Goal: Task Accomplishment & Management: Use online tool/utility

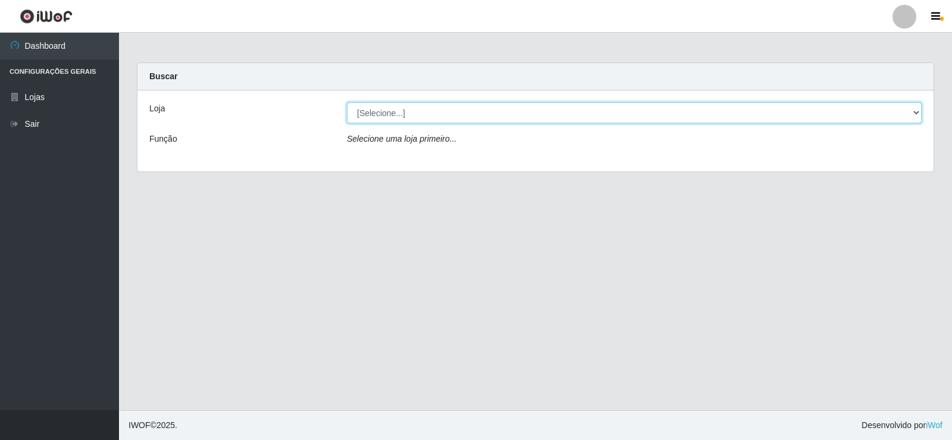
drag, startPoint x: 0, startPoint y: 0, endPoint x: 397, endPoint y: 123, distance: 416.0
click at [397, 114] on select "[Selecione...] Rede Compras Supermercados - LOJA 2" at bounding box center [634, 112] width 575 height 21
select select "161"
click at [347, 102] on select "[Selecione...] Rede Compras Supermercados - LOJA 2" at bounding box center [634, 112] width 575 height 21
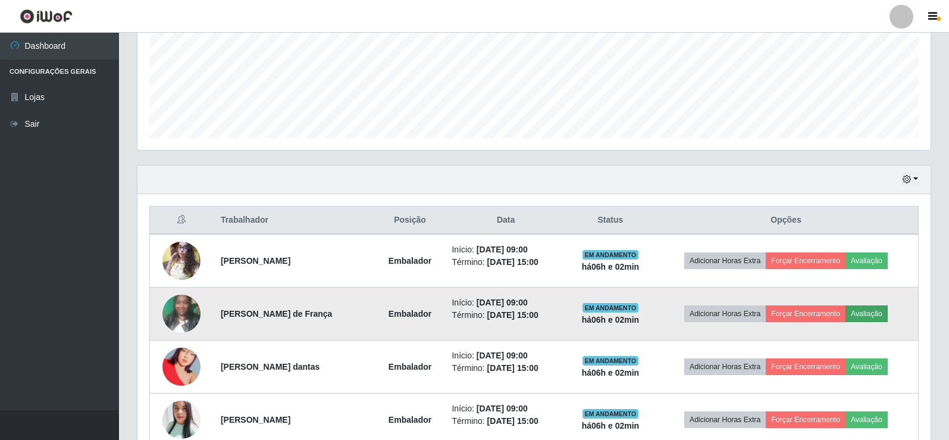
scroll to position [357, 0]
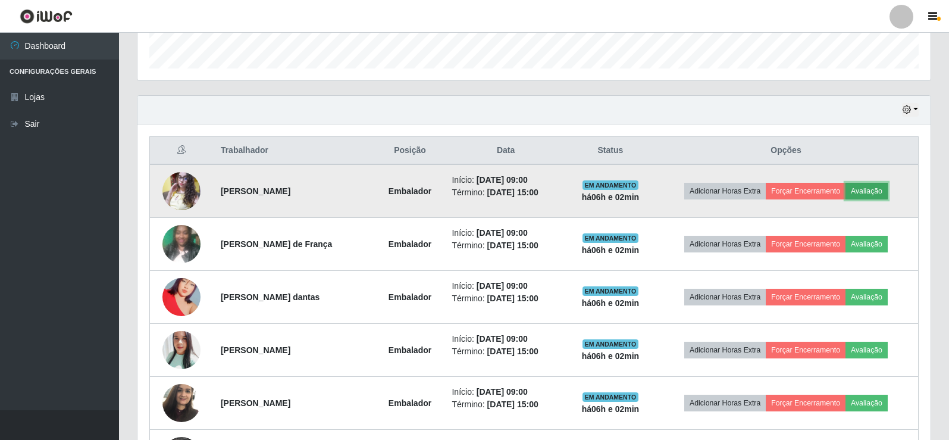
click at [882, 190] on button "Avaliação" at bounding box center [867, 191] width 42 height 17
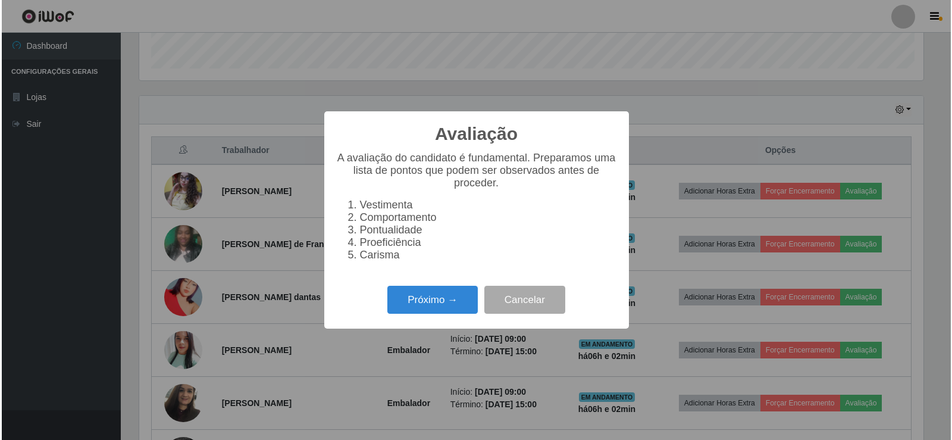
scroll to position [247, 787]
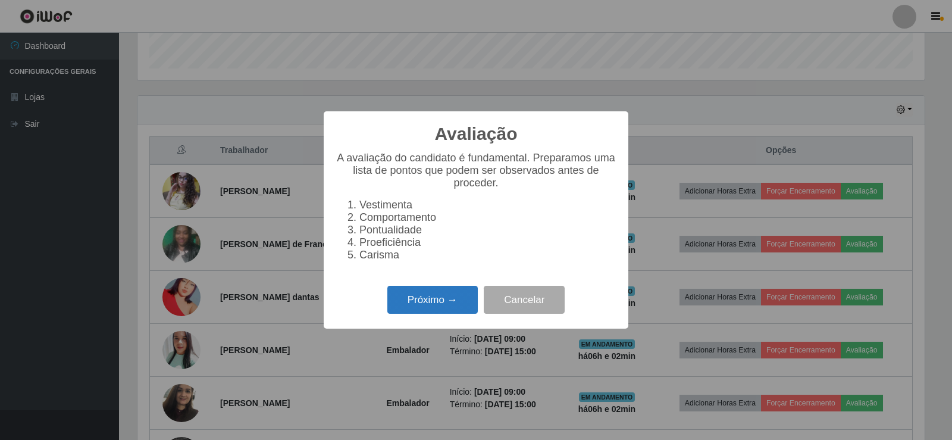
click at [443, 305] on button "Próximo →" at bounding box center [432, 300] width 90 height 28
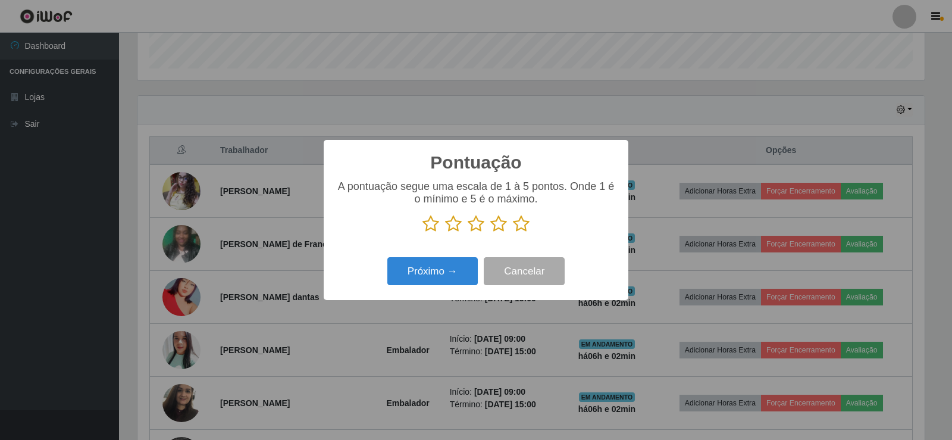
click at [515, 229] on icon at bounding box center [521, 224] width 17 height 18
click at [513, 233] on input "radio" at bounding box center [513, 233] width 0 height 0
click at [437, 268] on button "Próximo →" at bounding box center [432, 271] width 90 height 28
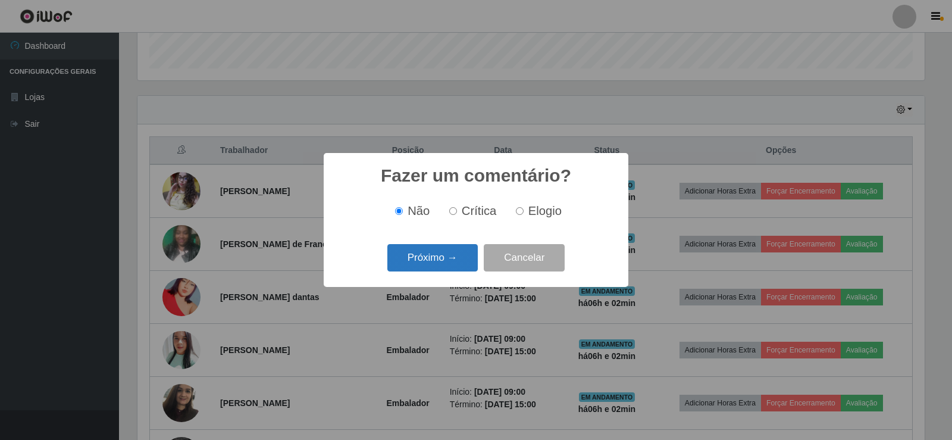
click at [450, 258] on button "Próximo →" at bounding box center [432, 258] width 90 height 28
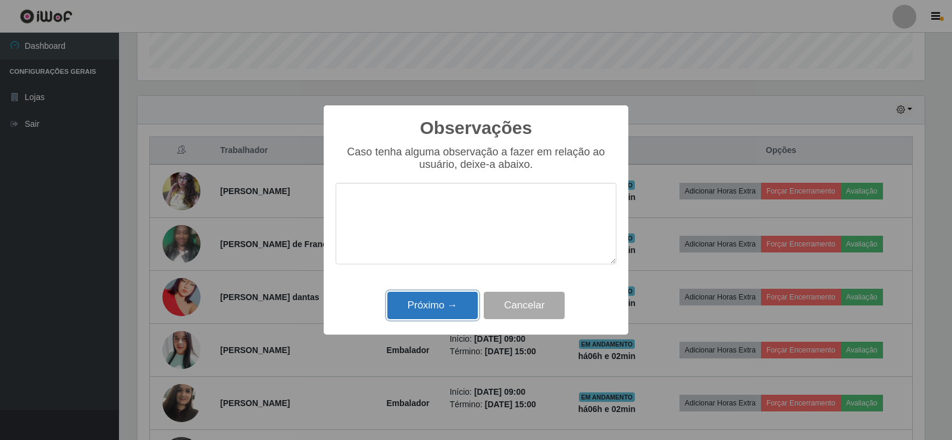
click at [430, 312] on button "Próximo →" at bounding box center [432, 306] width 90 height 28
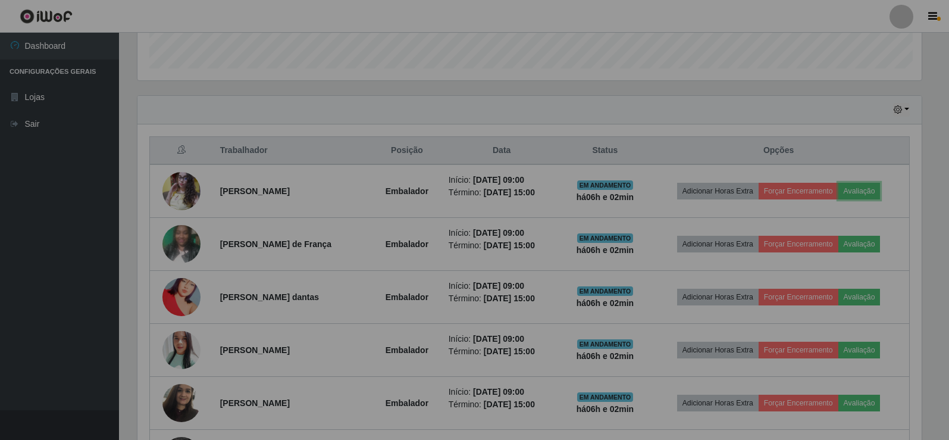
scroll to position [247, 793]
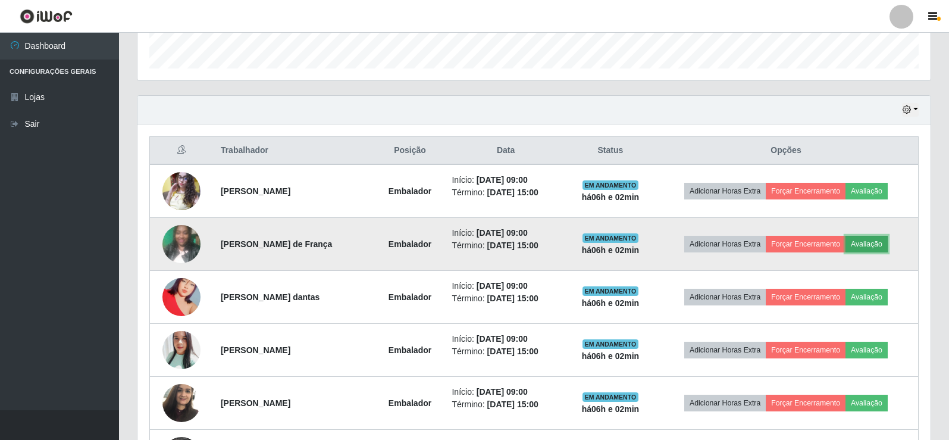
click at [881, 241] on button "Avaliação" at bounding box center [867, 244] width 42 height 17
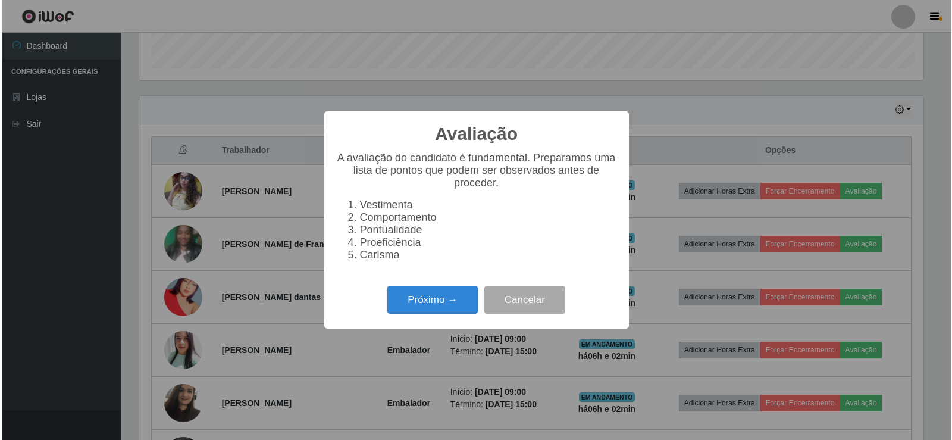
scroll to position [247, 787]
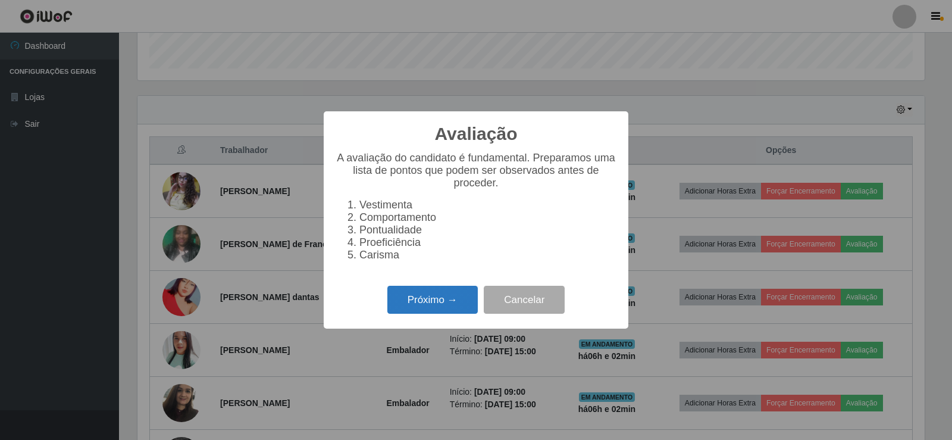
click at [437, 303] on button "Próximo →" at bounding box center [432, 300] width 90 height 28
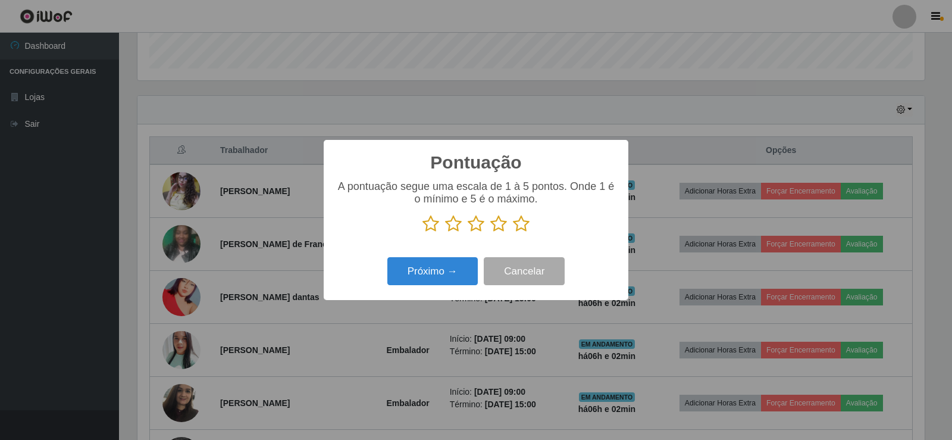
click at [515, 224] on icon at bounding box center [521, 224] width 17 height 18
click at [513, 233] on input "radio" at bounding box center [513, 233] width 0 height 0
click at [441, 276] on button "Próximo →" at bounding box center [432, 271] width 90 height 28
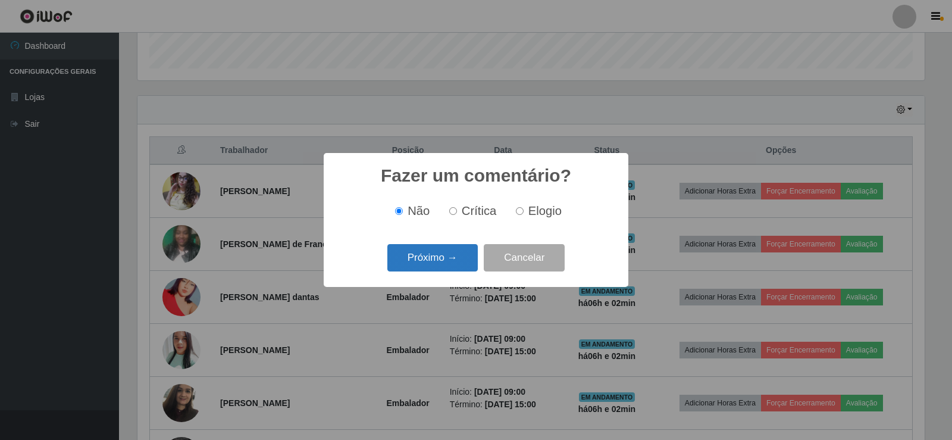
click at [446, 253] on button "Próximo →" at bounding box center [432, 258] width 90 height 28
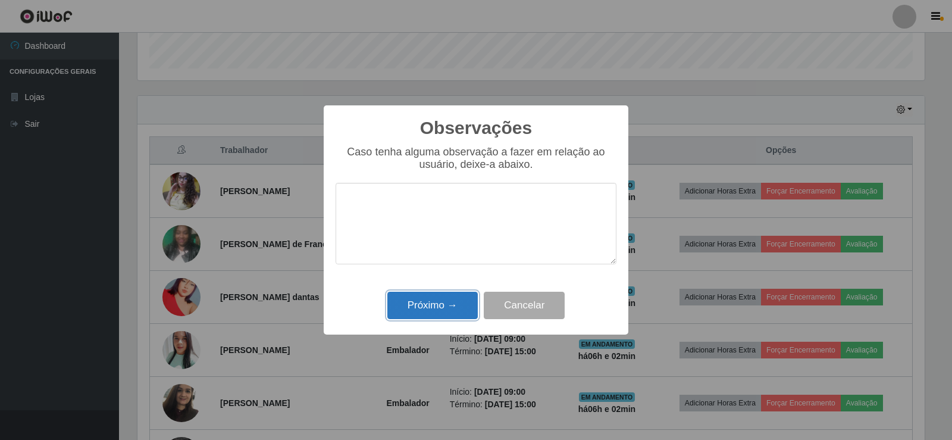
click at [442, 297] on button "Próximo →" at bounding box center [432, 306] width 90 height 28
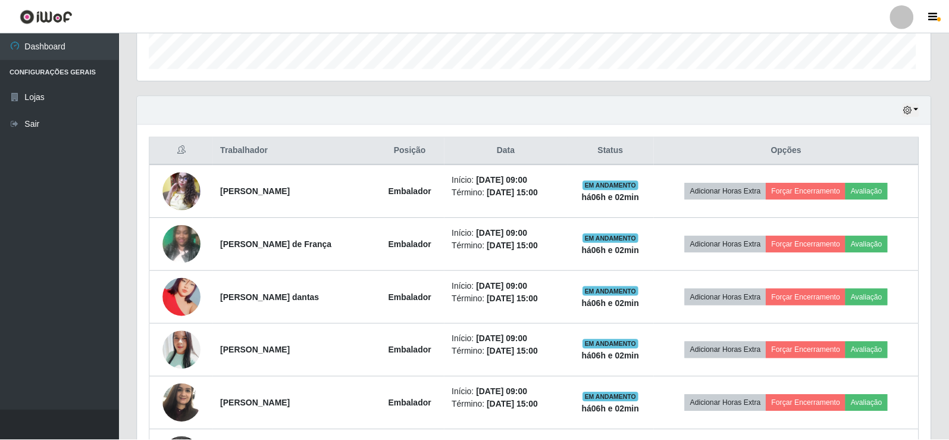
scroll to position [247, 793]
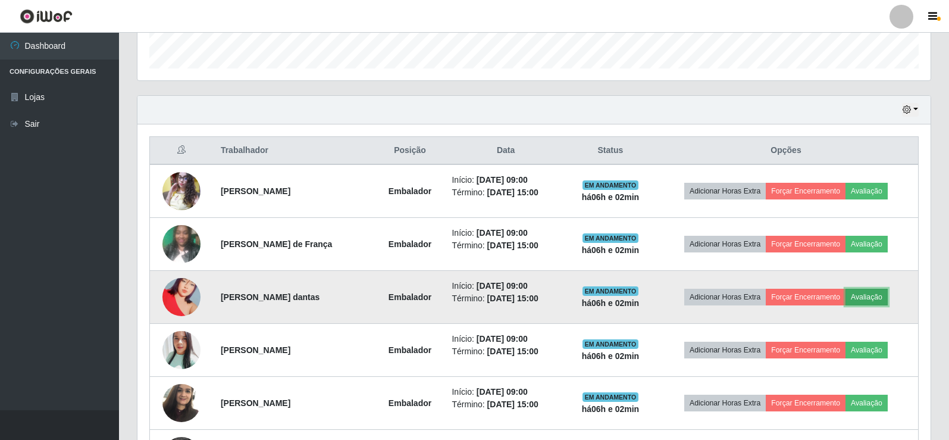
click at [872, 295] on button "Avaliação" at bounding box center [867, 297] width 42 height 17
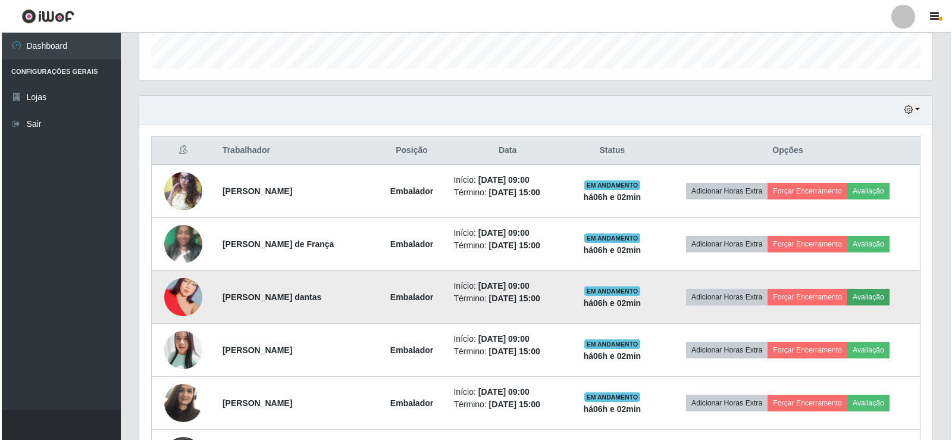
scroll to position [247, 787]
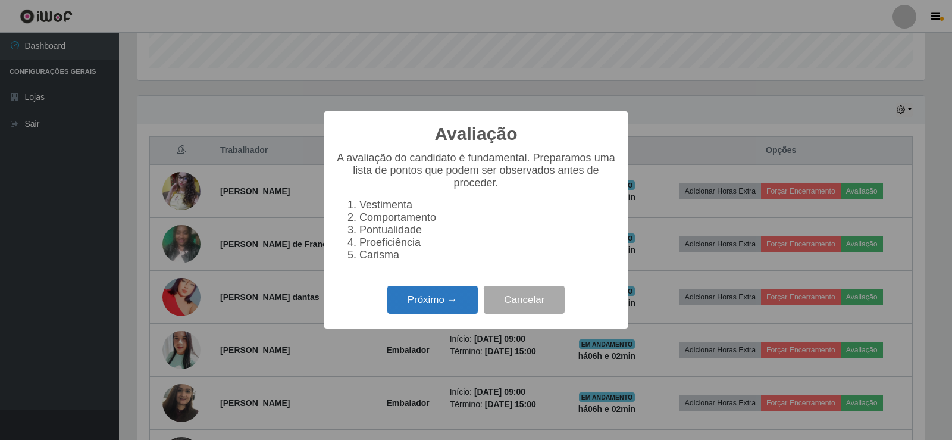
click at [439, 295] on button "Próximo →" at bounding box center [432, 300] width 90 height 28
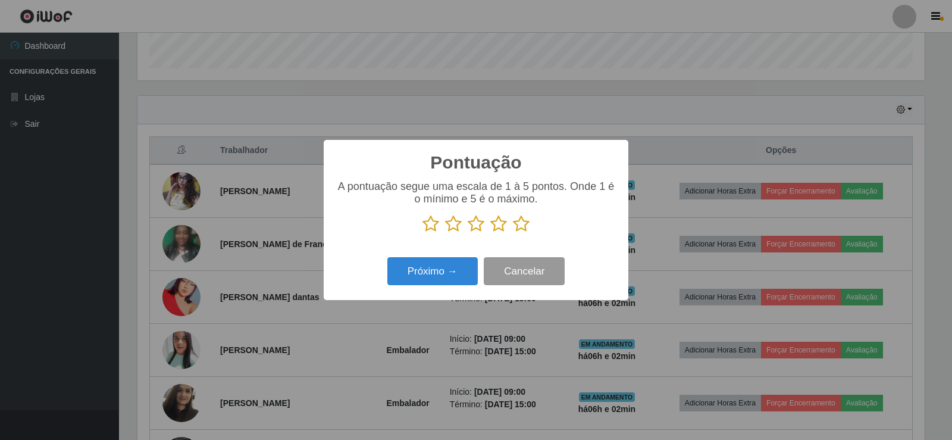
scroll to position [594806, 594266]
click at [517, 220] on icon at bounding box center [521, 224] width 17 height 18
click at [513, 233] on input "radio" at bounding box center [513, 233] width 0 height 0
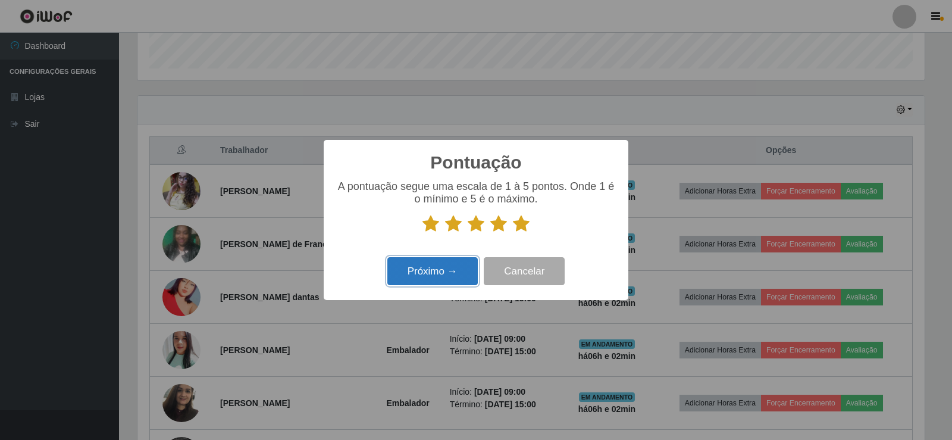
click at [464, 268] on button "Próximo →" at bounding box center [432, 271] width 90 height 28
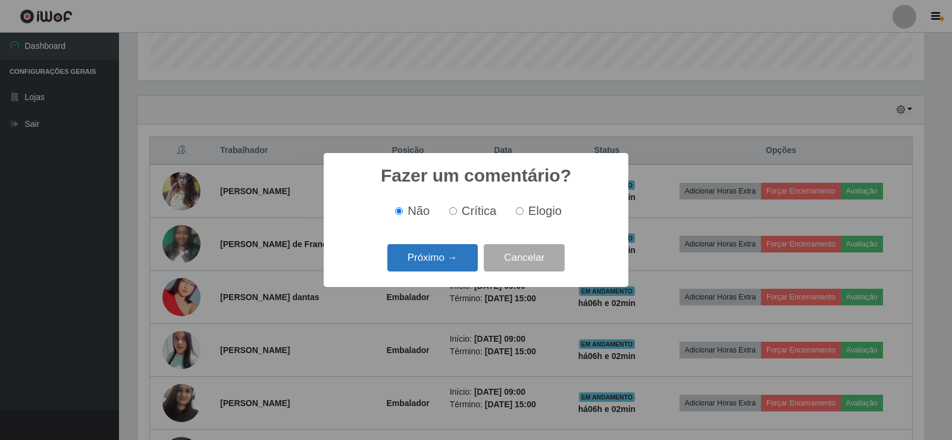
click at [459, 264] on button "Próximo →" at bounding box center [432, 258] width 90 height 28
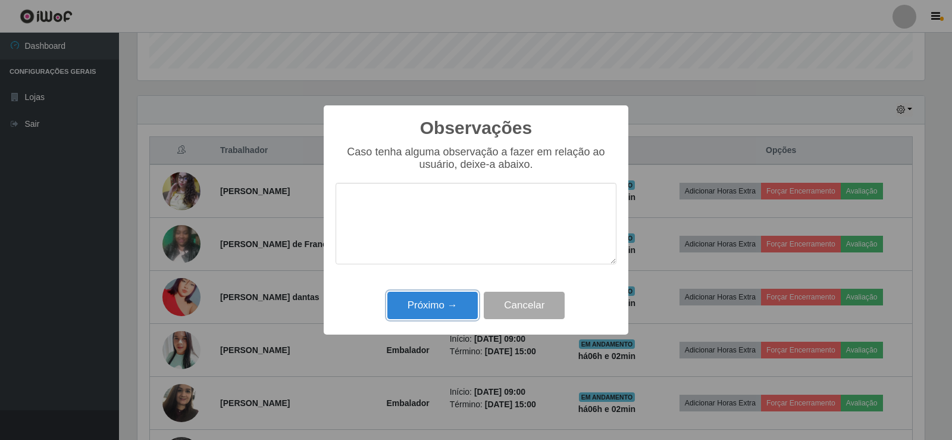
click at [450, 318] on button "Próximo →" at bounding box center [432, 306] width 90 height 28
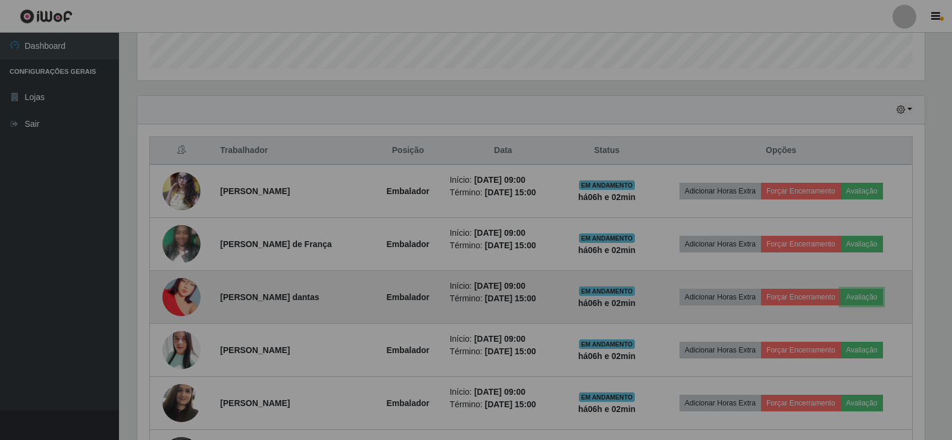
scroll to position [247, 793]
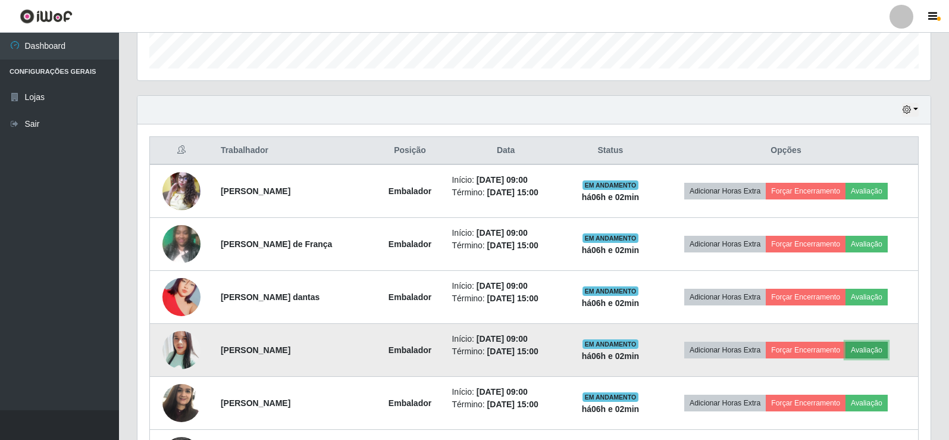
click at [886, 347] on button "Avaliação" at bounding box center [867, 350] width 42 height 17
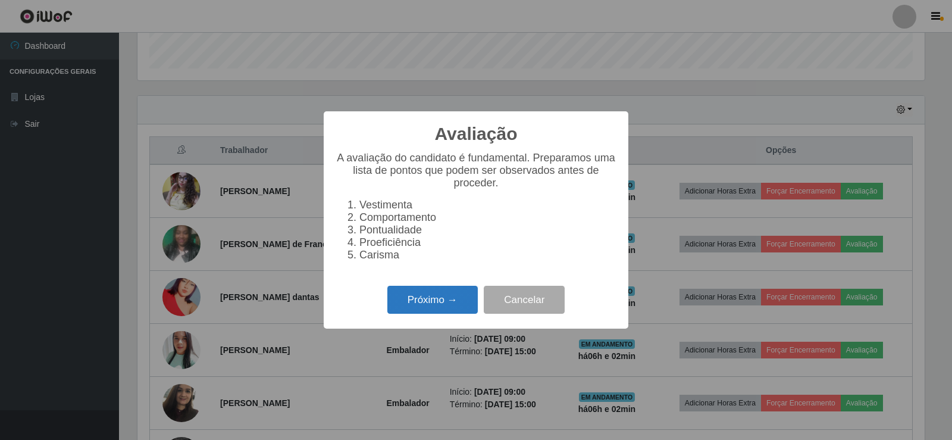
click at [433, 305] on button "Próximo →" at bounding box center [432, 300] width 90 height 28
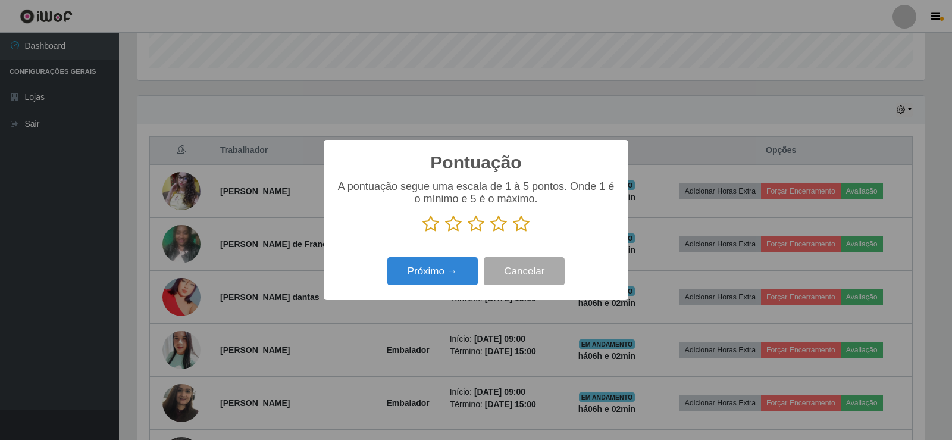
click at [526, 227] on icon at bounding box center [521, 224] width 17 height 18
click at [513, 233] on input "radio" at bounding box center [513, 233] width 0 height 0
click at [463, 264] on button "Próximo →" at bounding box center [432, 271] width 90 height 28
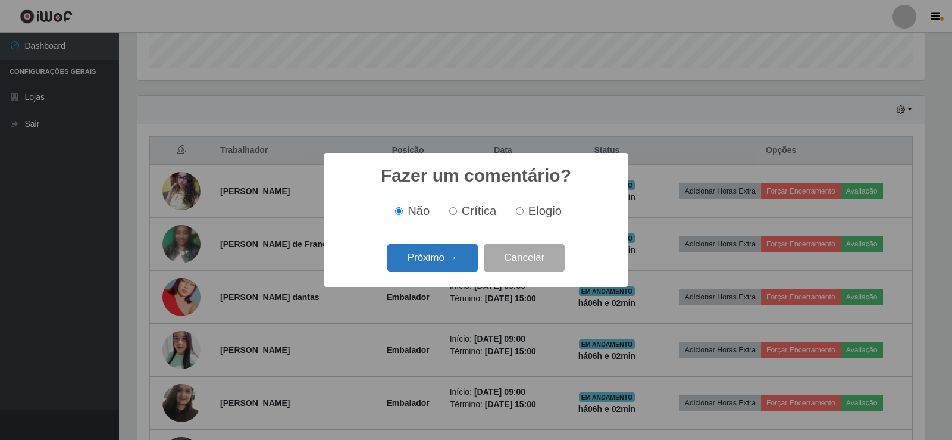
click at [453, 270] on button "Próximo →" at bounding box center [432, 258] width 90 height 28
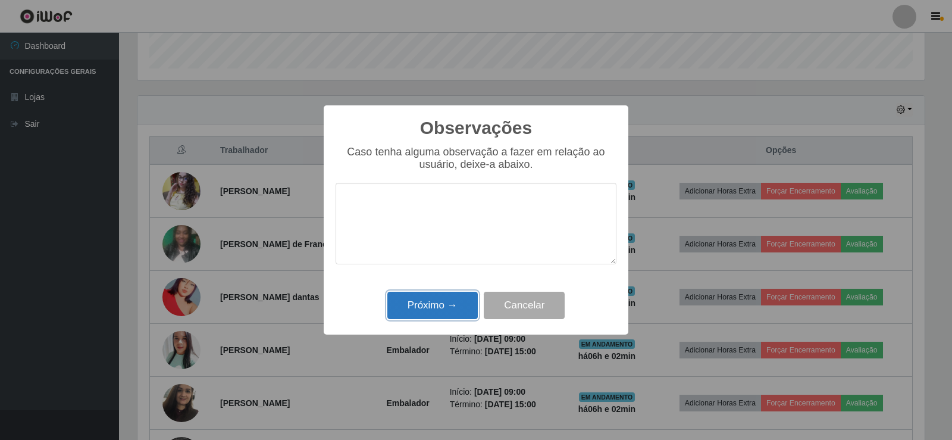
click at [449, 320] on button "Próximo →" at bounding box center [432, 306] width 90 height 28
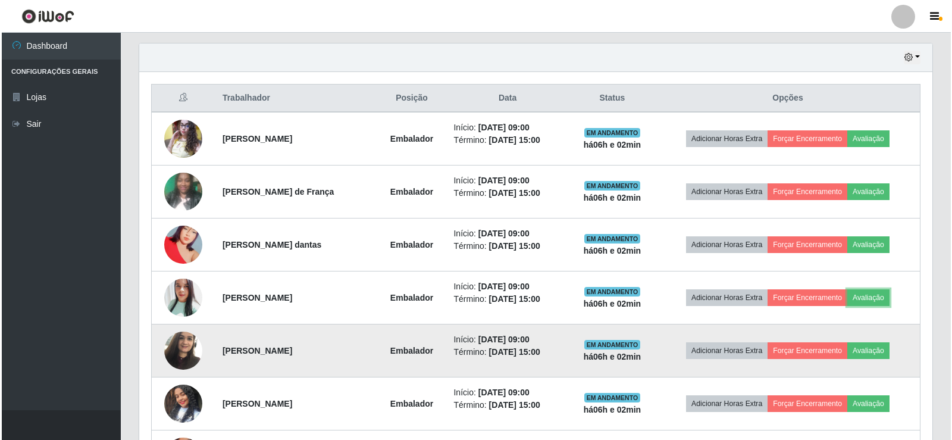
scroll to position [476, 0]
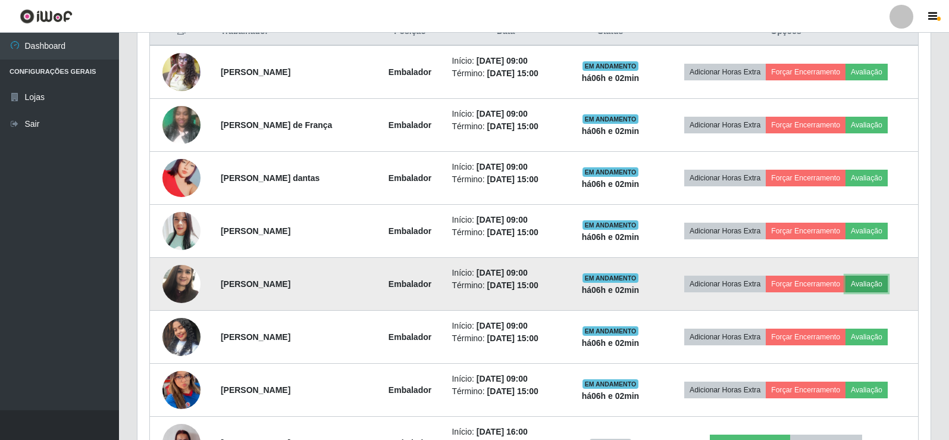
click at [878, 286] on button "Avaliação" at bounding box center [867, 284] width 42 height 17
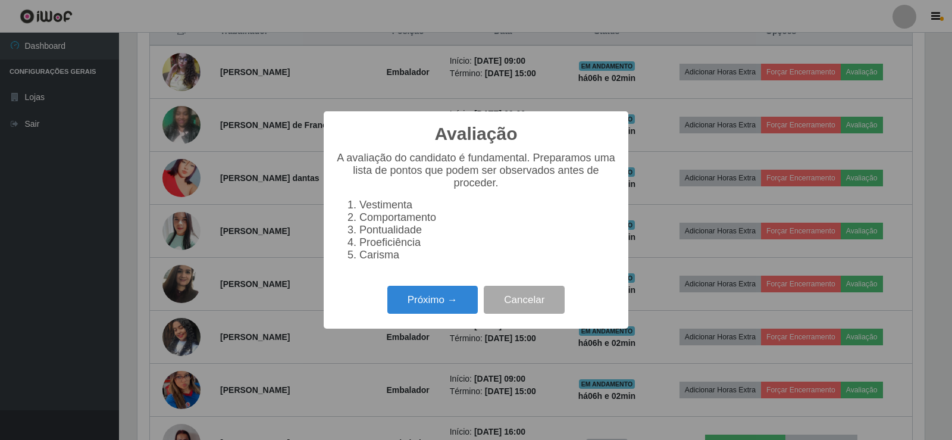
scroll to position [247, 787]
click at [434, 312] on button "Próximo →" at bounding box center [432, 300] width 90 height 28
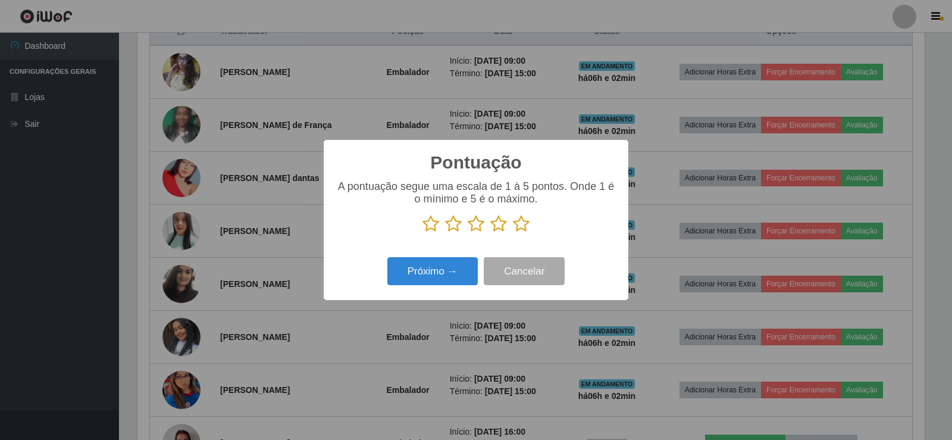
scroll to position [594806, 594266]
click at [514, 226] on icon at bounding box center [521, 224] width 17 height 18
click at [513, 233] on input "radio" at bounding box center [513, 233] width 0 height 0
drag, startPoint x: 453, startPoint y: 258, endPoint x: 441, endPoint y: 274, distance: 19.5
click at [447, 269] on div "Próximo → Cancelar" at bounding box center [476, 271] width 281 height 34
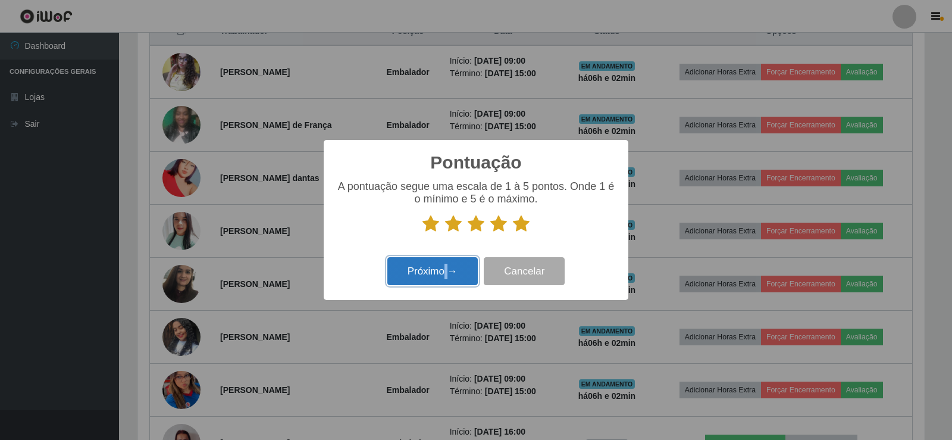
click at [441, 275] on button "Próximo →" at bounding box center [432, 271] width 90 height 28
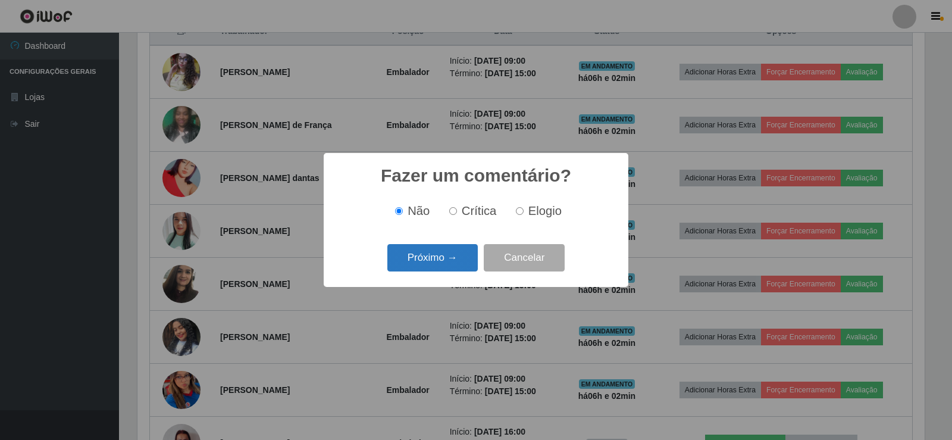
click at [441, 261] on button "Próximo →" at bounding box center [432, 258] width 90 height 28
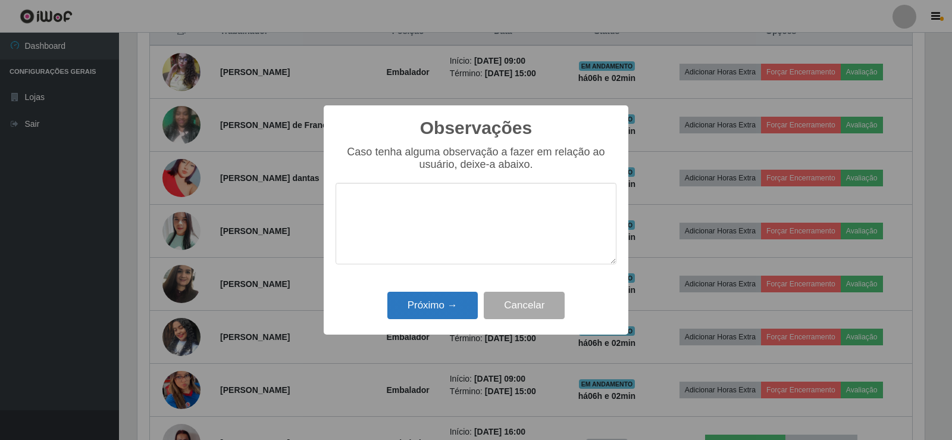
drag, startPoint x: 445, startPoint y: 287, endPoint x: 446, endPoint y: 293, distance: 6.0
click at [445, 288] on div "Observações × Caso tenha alguma observação a fazer em relação ao usuário, deixe…" at bounding box center [476, 219] width 305 height 229
click at [446, 296] on button "Próximo →" at bounding box center [432, 306] width 90 height 28
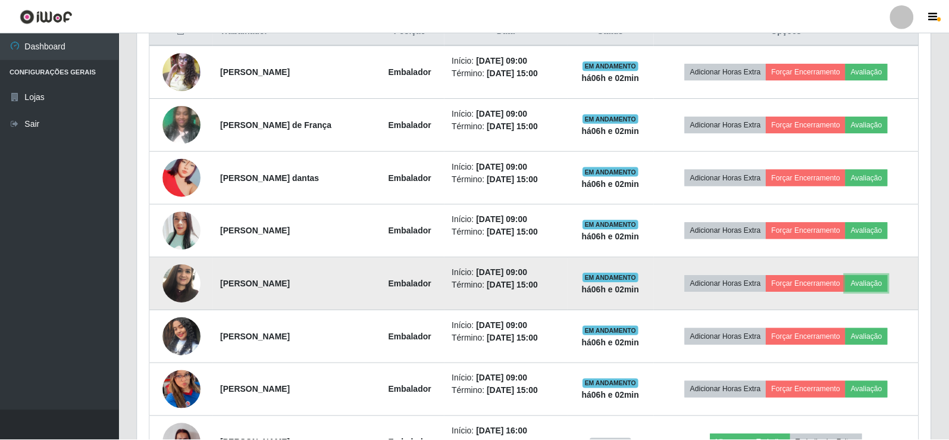
scroll to position [247, 793]
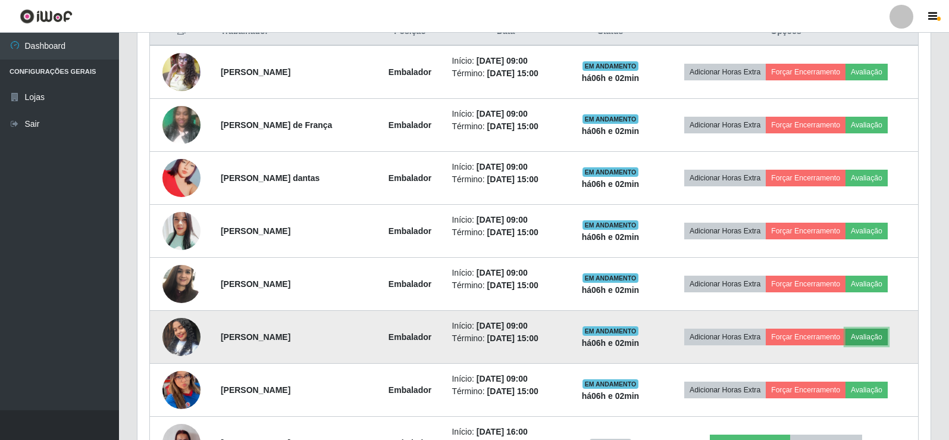
click at [879, 333] on button "Avaliação" at bounding box center [867, 336] width 42 height 17
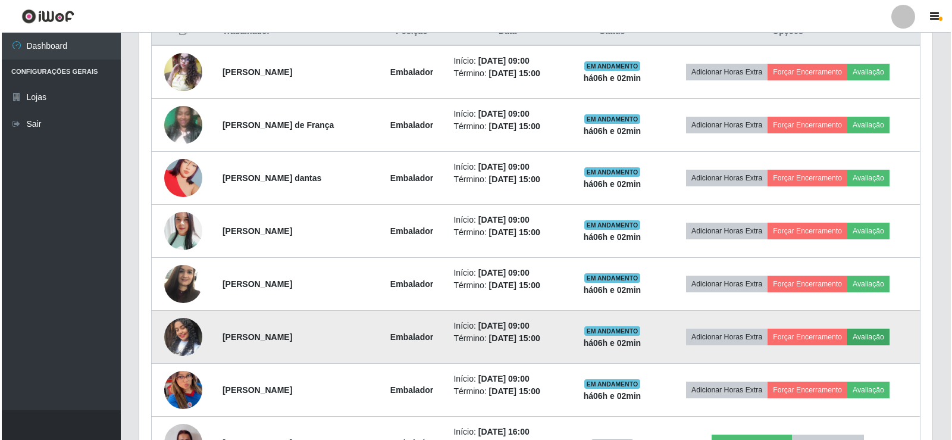
scroll to position [247, 787]
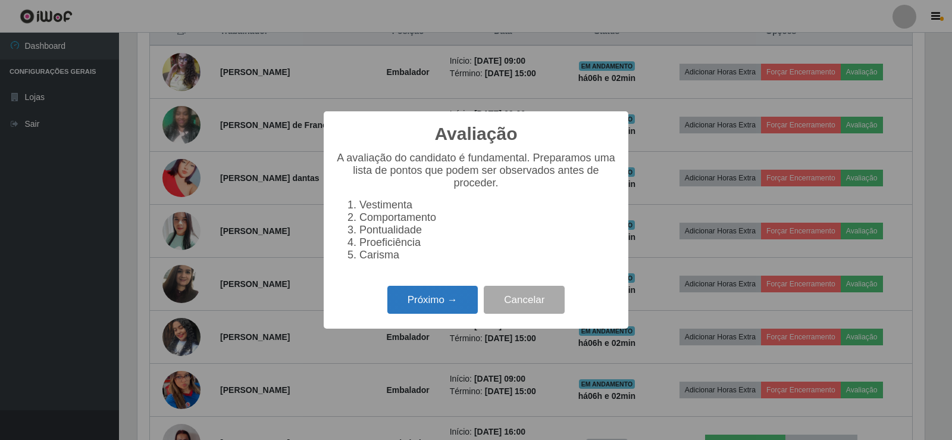
click at [452, 298] on button "Próximo →" at bounding box center [432, 300] width 90 height 28
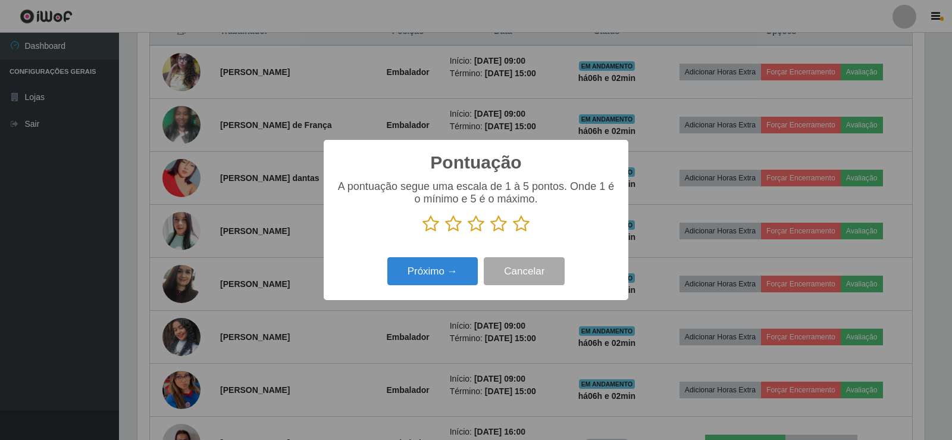
scroll to position [594806, 594266]
click at [519, 228] on icon at bounding box center [521, 224] width 17 height 18
click at [513, 233] on input "radio" at bounding box center [513, 233] width 0 height 0
click at [461, 259] on button "Próximo →" at bounding box center [432, 271] width 90 height 28
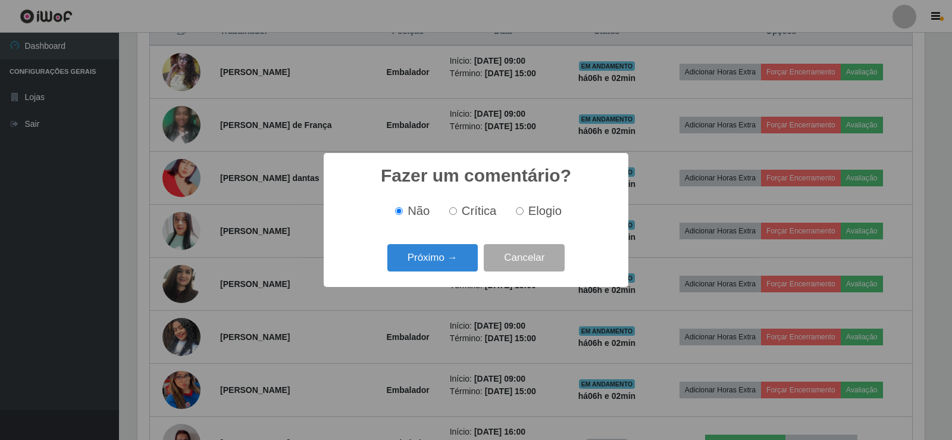
click at [455, 259] on button "Próximo →" at bounding box center [432, 258] width 90 height 28
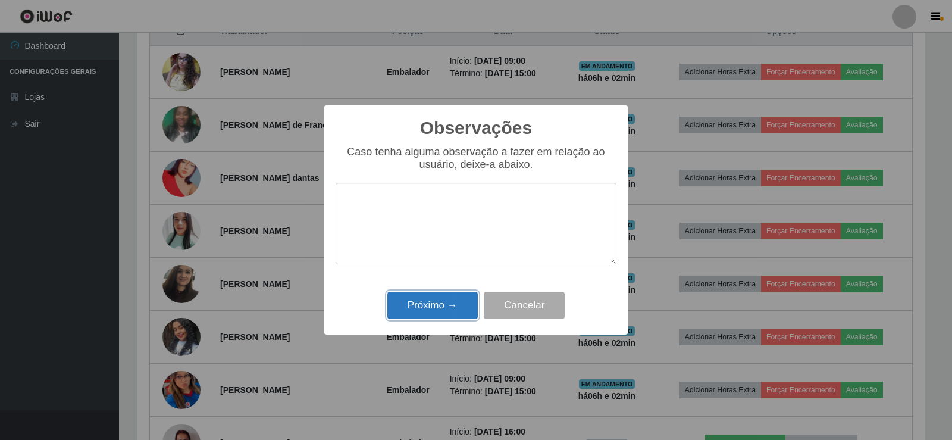
click at [462, 313] on button "Próximo →" at bounding box center [432, 306] width 90 height 28
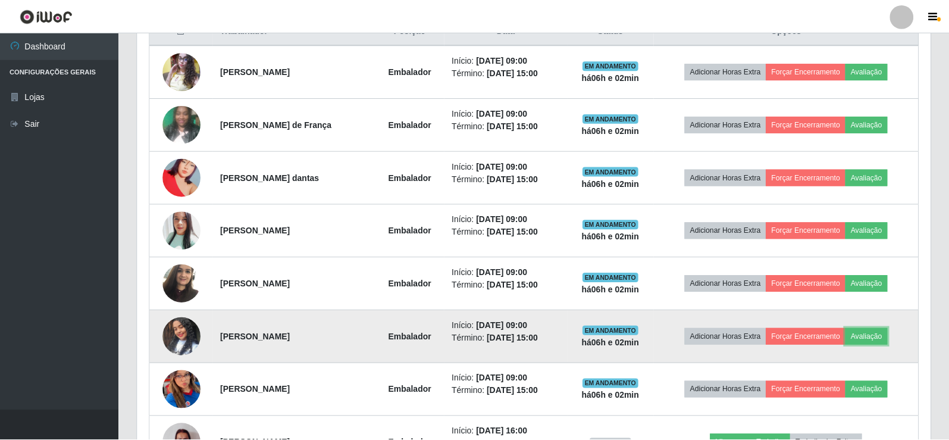
scroll to position [0, 0]
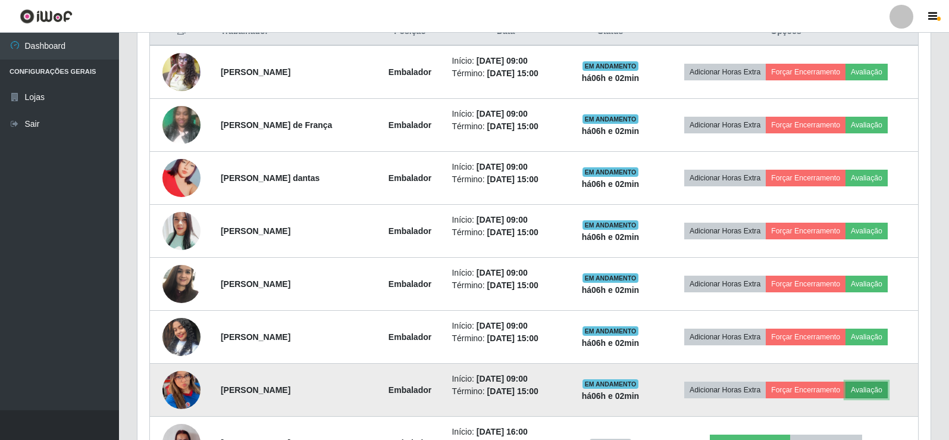
click at [872, 384] on button "Avaliação" at bounding box center [867, 389] width 42 height 17
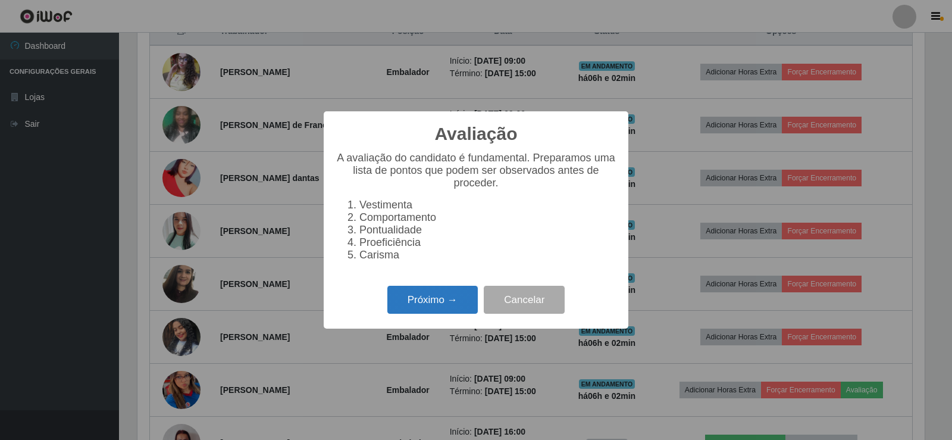
click at [458, 299] on button "Próximo →" at bounding box center [432, 300] width 90 height 28
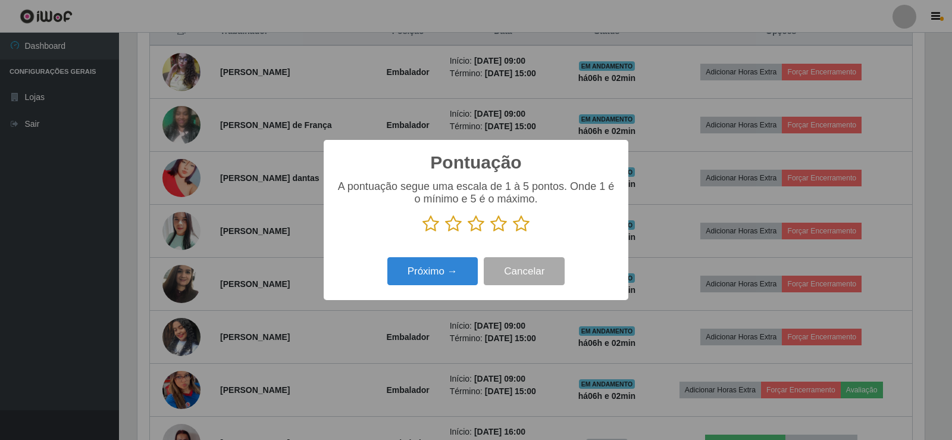
click at [517, 224] on icon at bounding box center [521, 224] width 17 height 18
click at [513, 233] on input "radio" at bounding box center [513, 233] width 0 height 0
click at [425, 270] on button "Próximo →" at bounding box center [432, 271] width 90 height 28
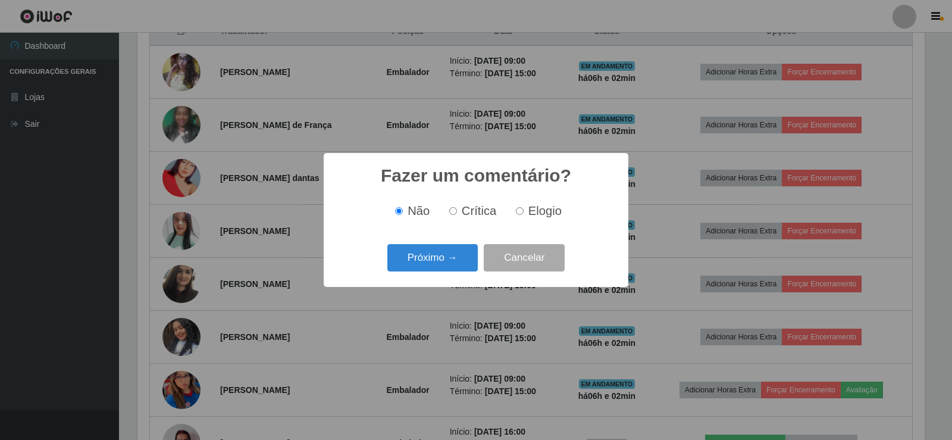
click at [425, 270] on button "Próximo →" at bounding box center [432, 258] width 90 height 28
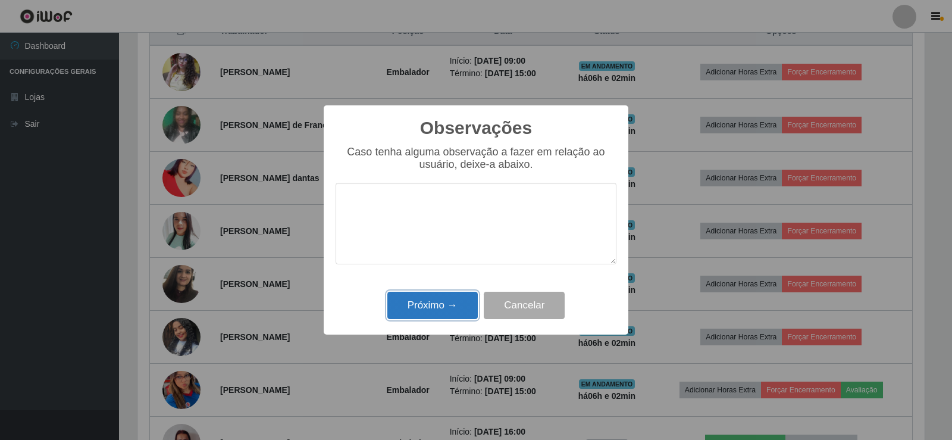
click at [433, 306] on button "Próximo →" at bounding box center [432, 306] width 90 height 28
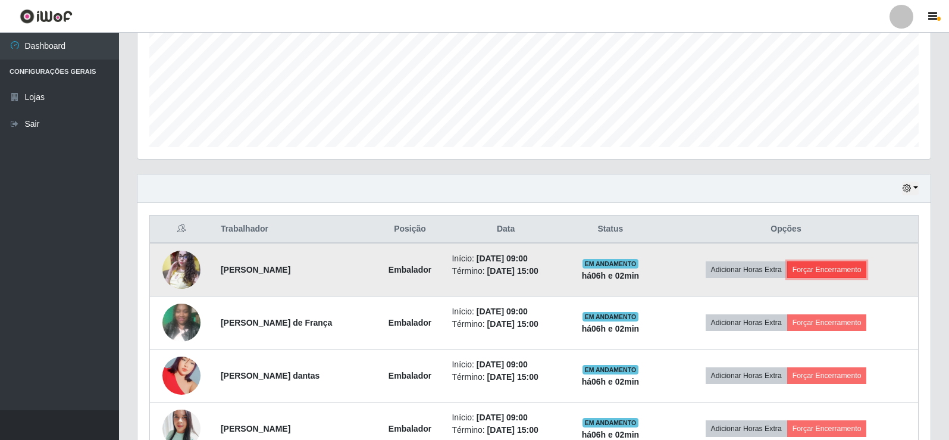
click at [838, 269] on button "Forçar Encerramento" at bounding box center [827, 269] width 80 height 17
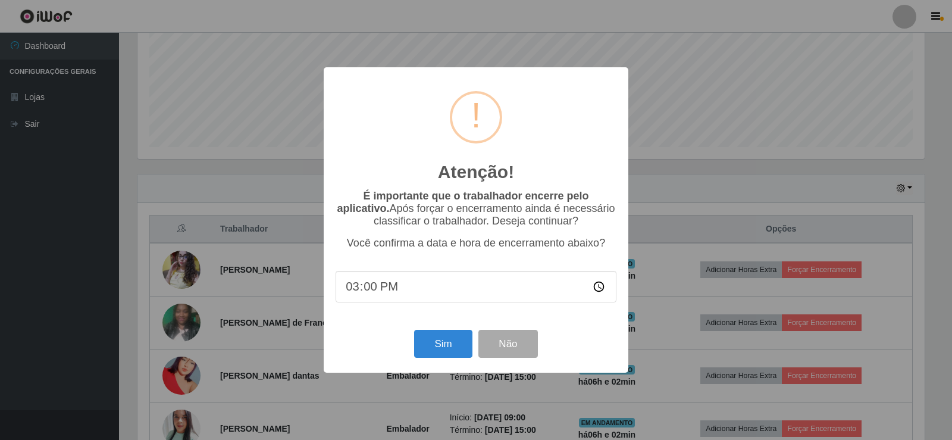
click at [767, 245] on div "Atenção! × É importante que o trabalhador encerre pelo aplicativo. Após forçar …" at bounding box center [476, 220] width 952 height 440
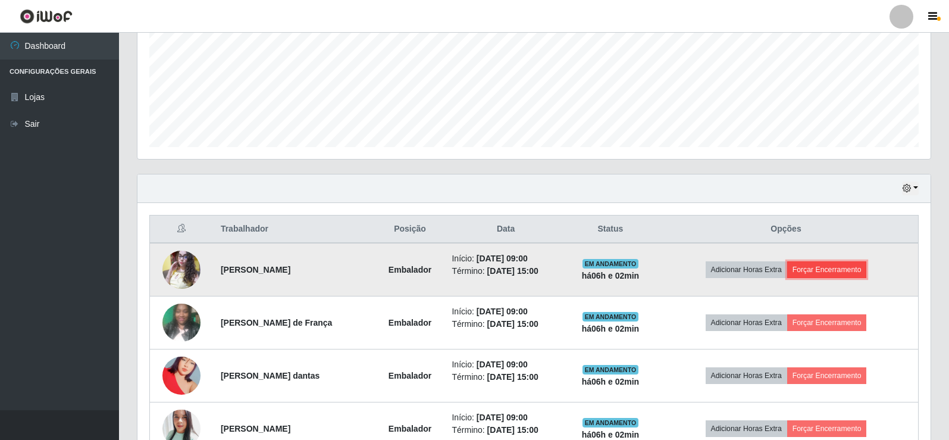
drag, startPoint x: 850, startPoint y: 267, endPoint x: 841, endPoint y: 267, distance: 8.9
click at [841, 267] on button "Forçar Encerramento" at bounding box center [827, 269] width 80 height 17
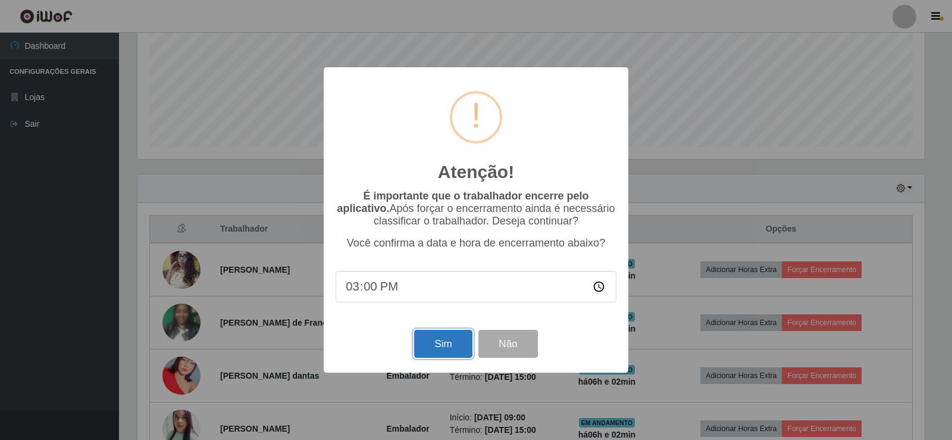
click at [442, 344] on button "Sim" at bounding box center [443, 344] width 58 height 28
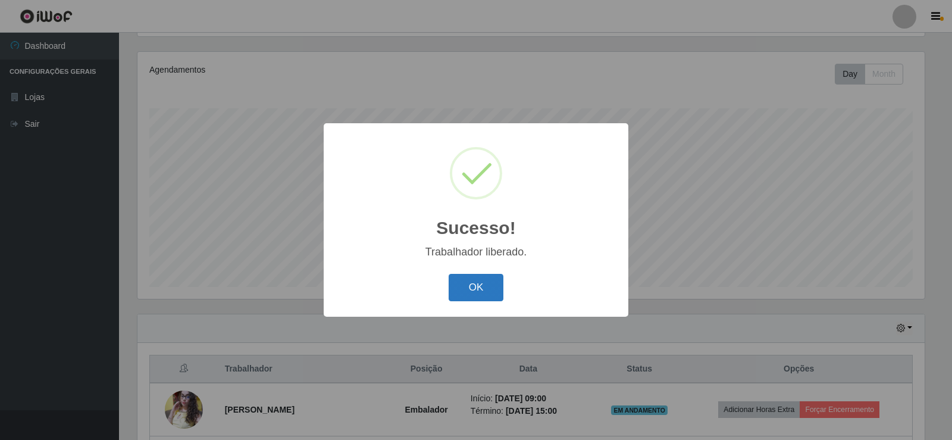
click at [492, 287] on button "OK" at bounding box center [476, 288] width 55 height 28
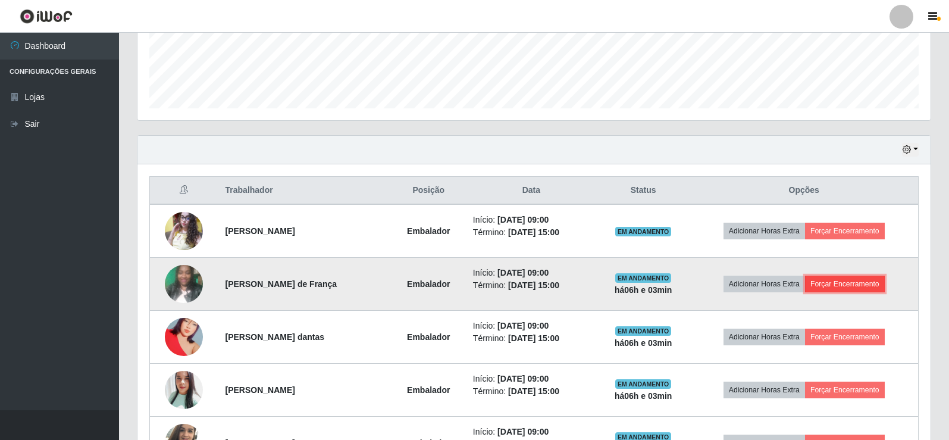
click at [834, 283] on button "Forçar Encerramento" at bounding box center [845, 284] width 80 height 17
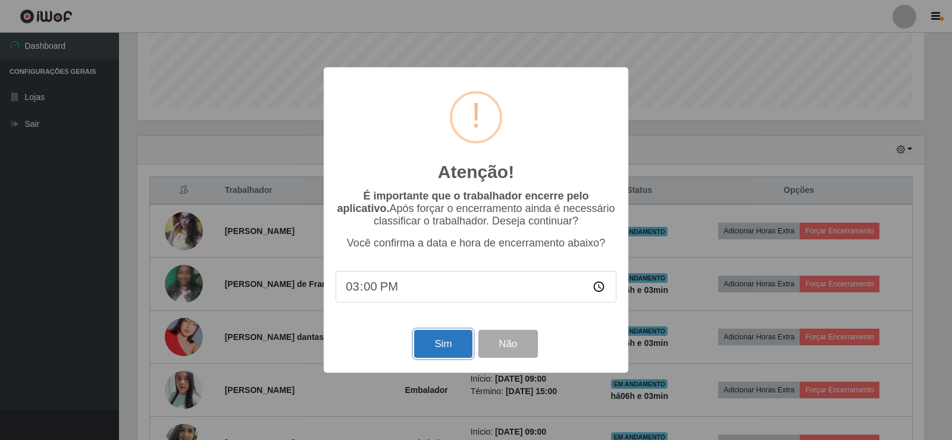
click at [434, 337] on button "Sim" at bounding box center [443, 344] width 58 height 28
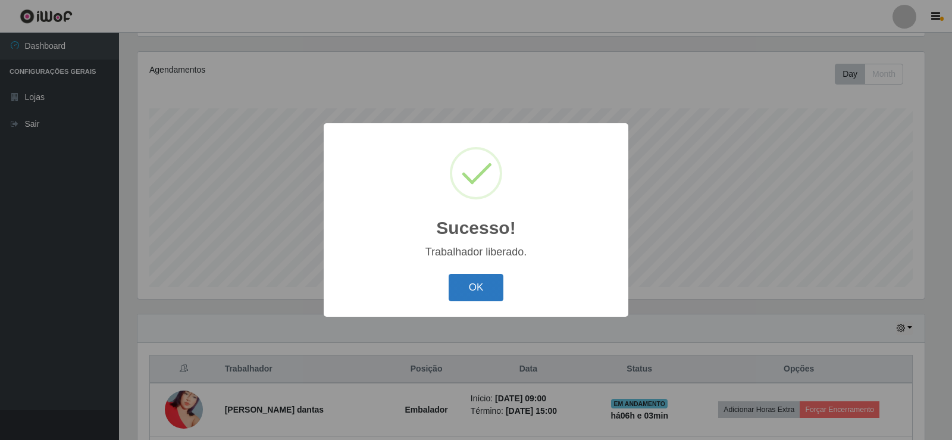
click at [494, 275] on div "OK Cancel" at bounding box center [476, 287] width 281 height 34
click at [459, 288] on button "OK" at bounding box center [476, 288] width 55 height 28
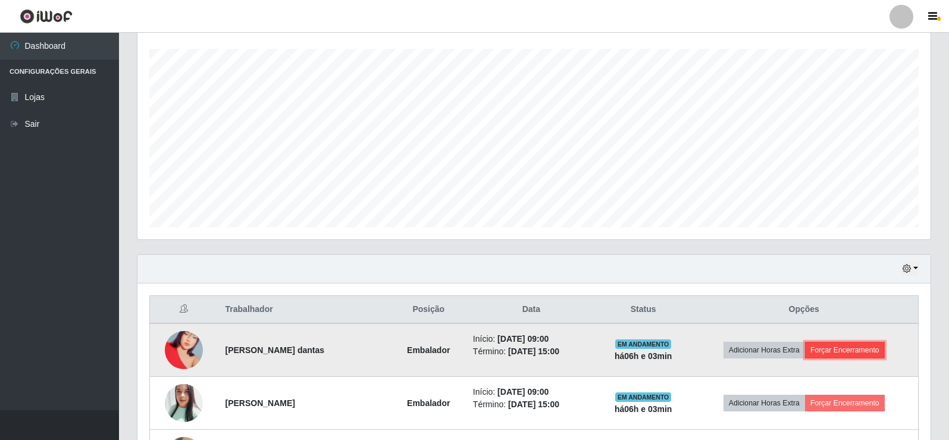
click at [835, 349] on button "Forçar Encerramento" at bounding box center [845, 350] width 80 height 17
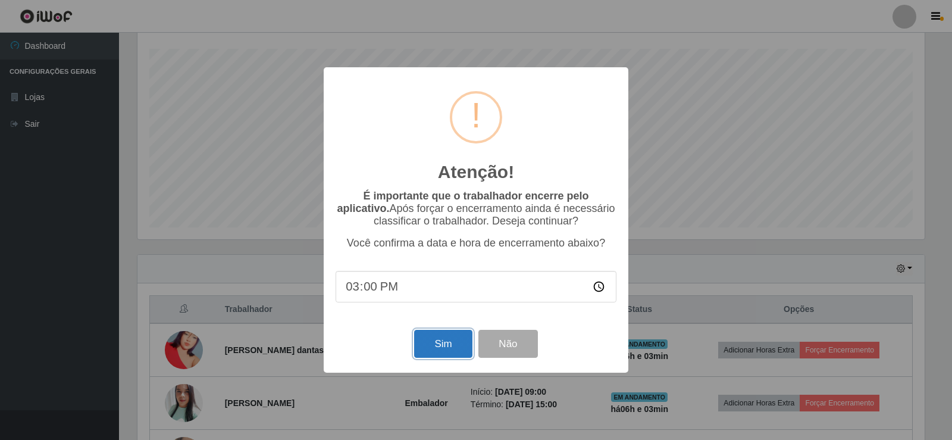
click at [434, 342] on button "Sim" at bounding box center [443, 344] width 58 height 28
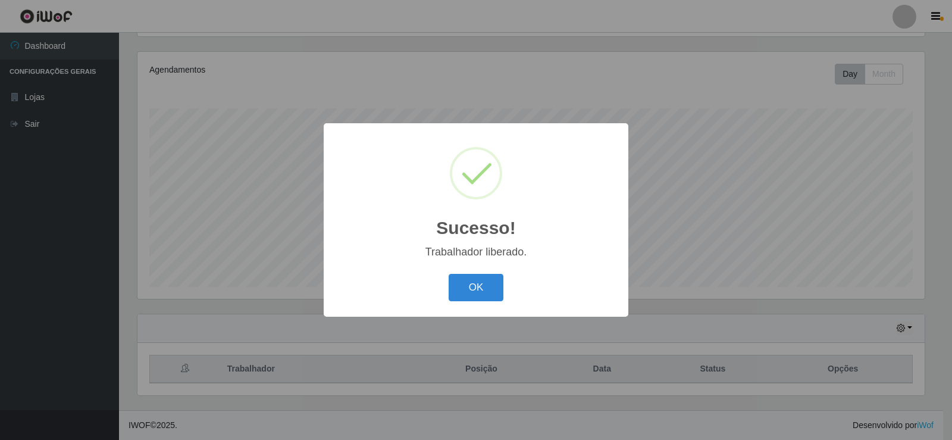
drag, startPoint x: 442, startPoint y: 286, endPoint x: 471, endPoint y: 287, distance: 28.6
click at [442, 287] on div "OK Cancel" at bounding box center [476, 287] width 281 height 34
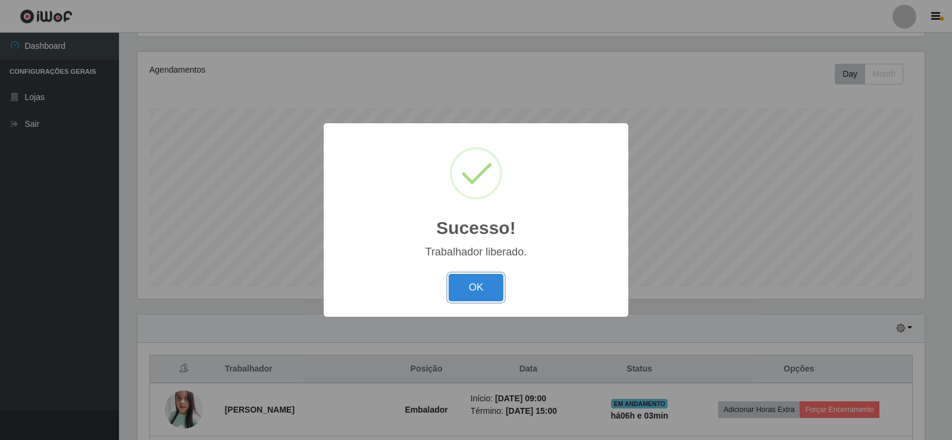
drag, startPoint x: 471, startPoint y: 287, endPoint x: 521, endPoint y: 249, distance: 63.3
click at [471, 288] on button "OK" at bounding box center [476, 288] width 55 height 28
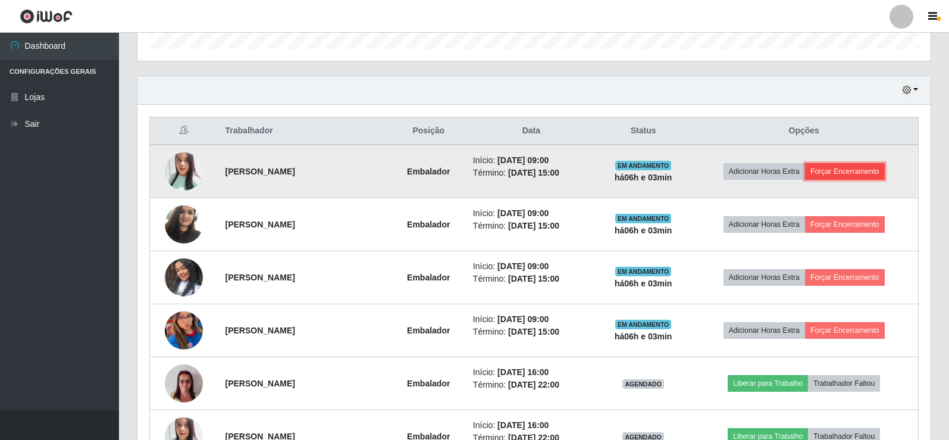
click at [834, 176] on button "Forçar Encerramento" at bounding box center [845, 171] width 80 height 17
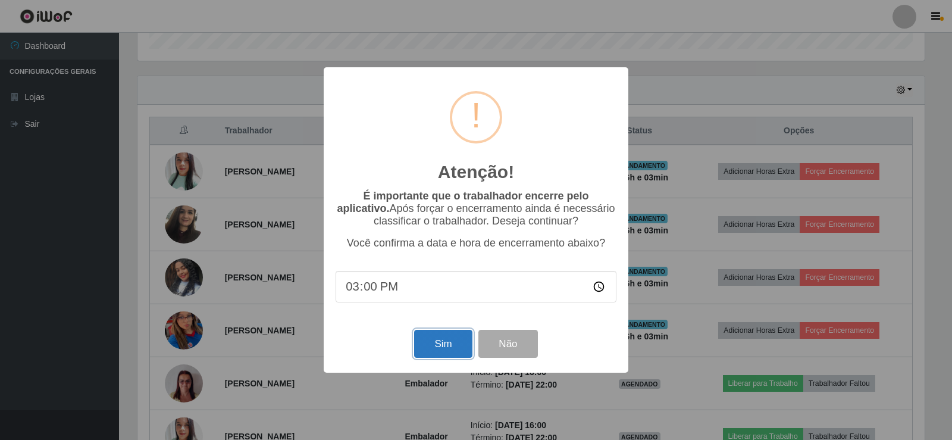
click at [454, 340] on button "Sim" at bounding box center [443, 344] width 58 height 28
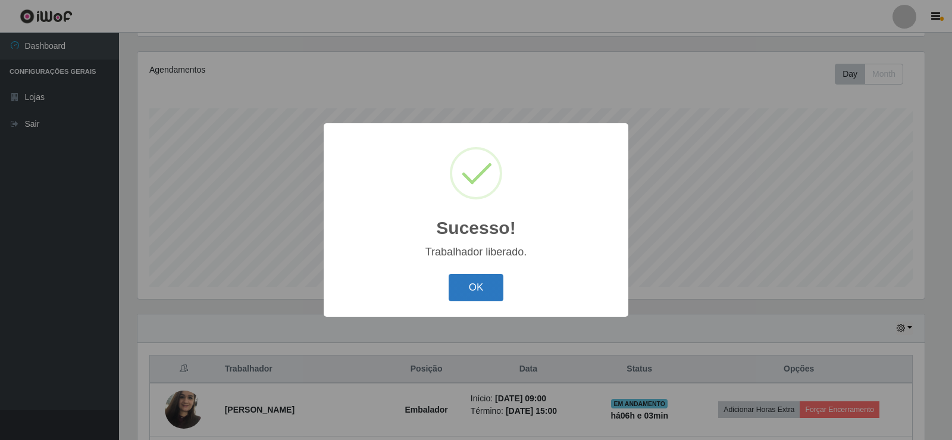
click at [470, 293] on button "OK" at bounding box center [476, 288] width 55 height 28
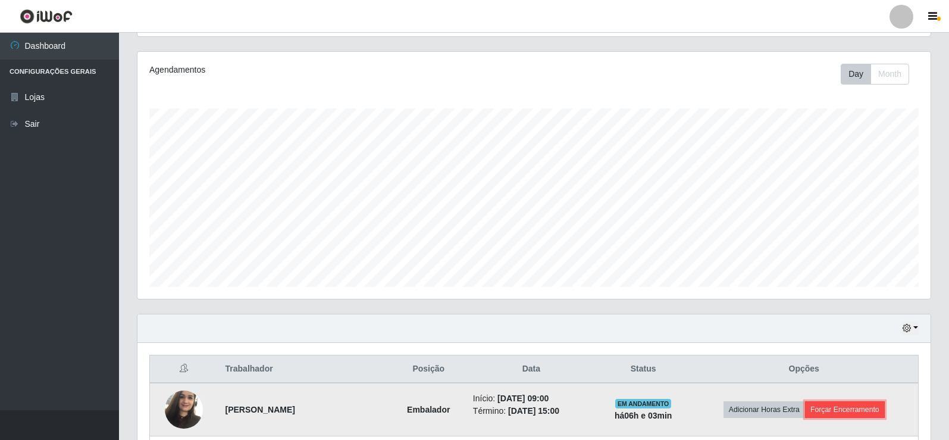
click at [835, 409] on button "Forçar Encerramento" at bounding box center [845, 409] width 80 height 17
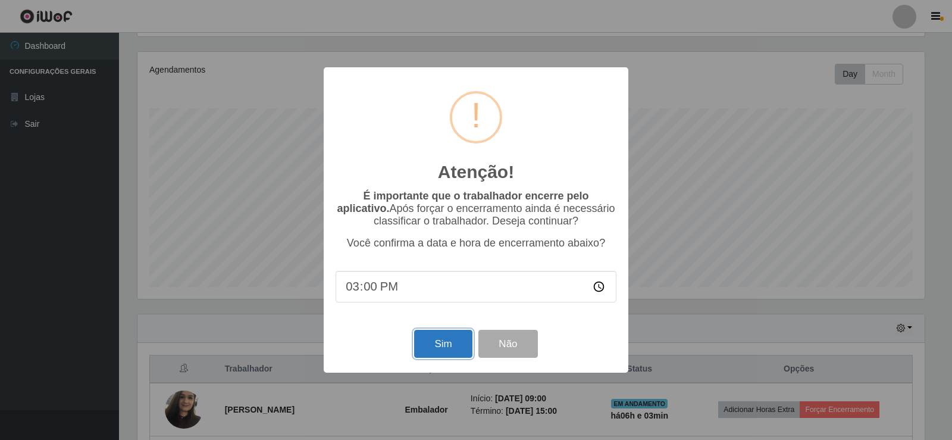
click at [430, 345] on button "Sim" at bounding box center [443, 344] width 58 height 28
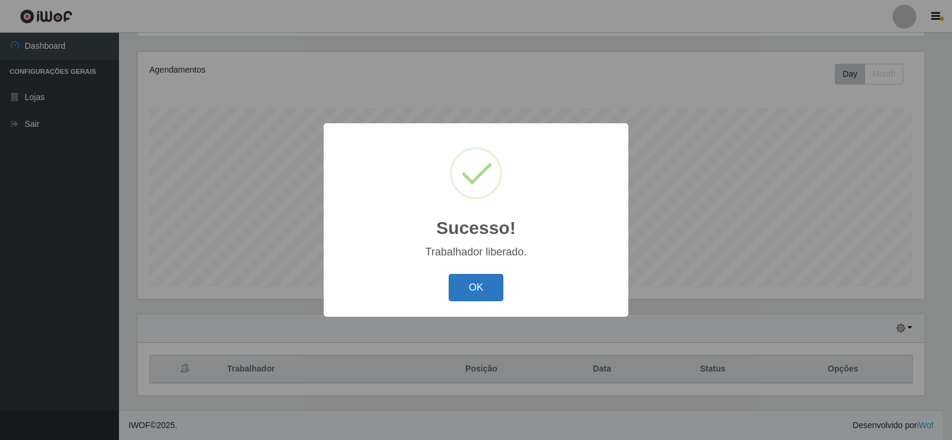
click at [483, 301] on div "OK Cancel" at bounding box center [476, 287] width 281 height 34
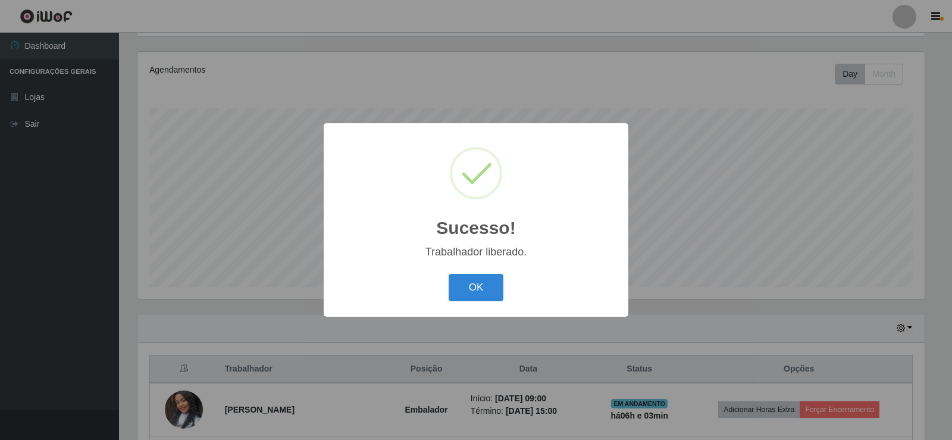
click at [677, 252] on div "Sucesso! × Trabalhador liberado. OK Cancel" at bounding box center [476, 220] width 952 height 440
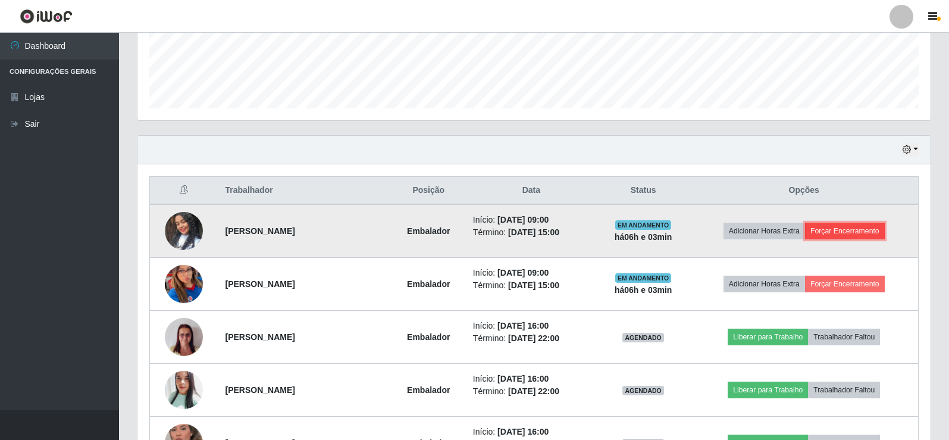
click at [835, 230] on button "Forçar Encerramento" at bounding box center [845, 231] width 80 height 17
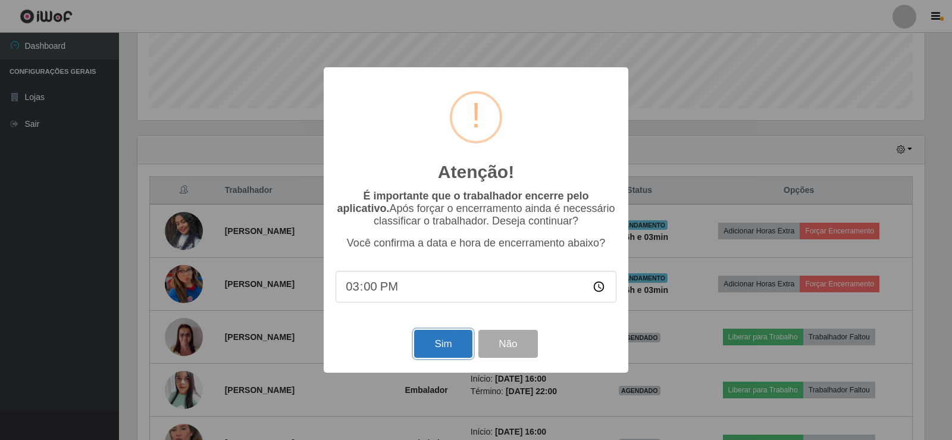
click at [452, 347] on button "Sim" at bounding box center [443, 344] width 58 height 28
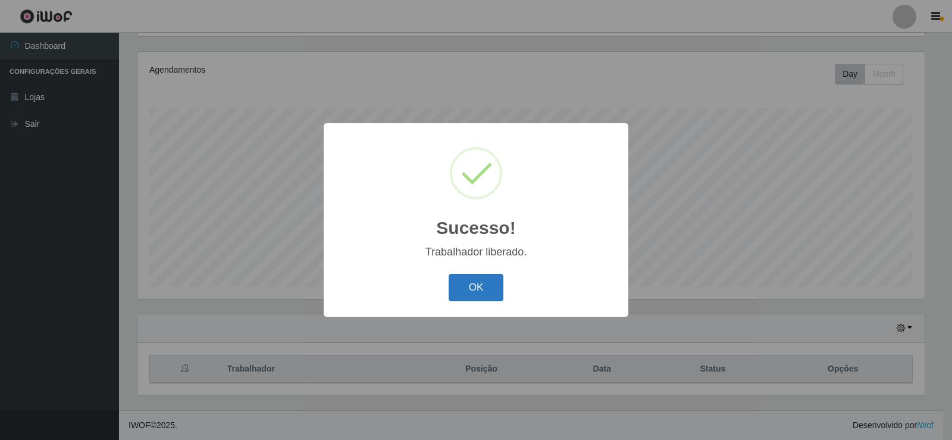
click at [475, 292] on button "OK" at bounding box center [476, 288] width 55 height 28
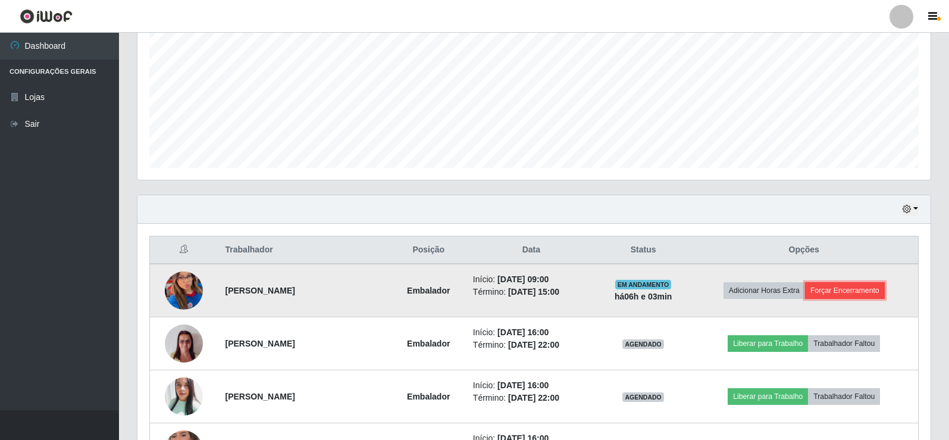
click at [839, 290] on button "Forçar Encerramento" at bounding box center [845, 290] width 80 height 17
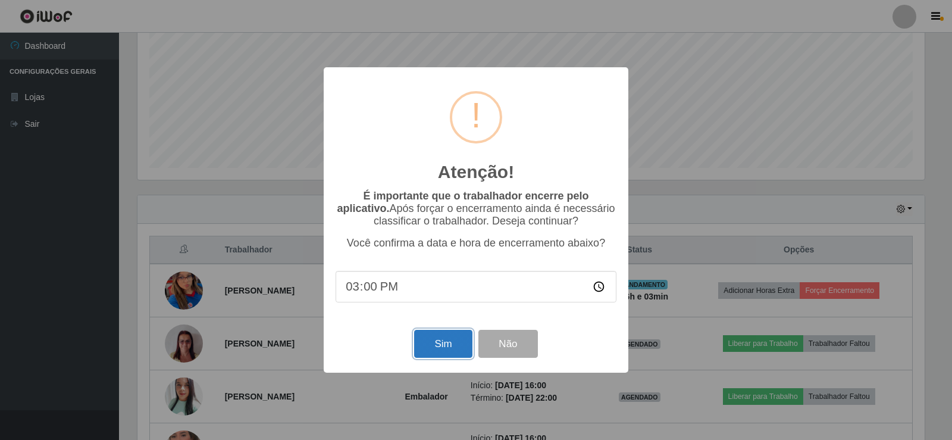
click at [433, 349] on button "Sim" at bounding box center [443, 344] width 58 height 28
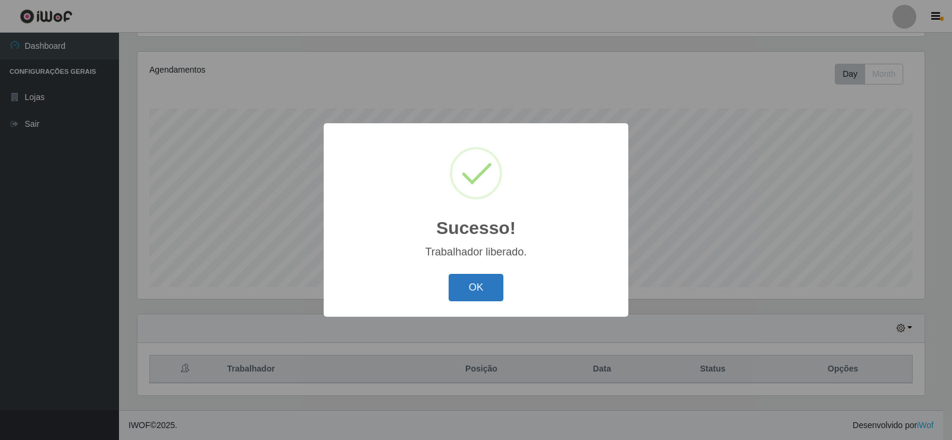
click at [470, 284] on button "OK" at bounding box center [476, 288] width 55 height 28
